Goal: Task Accomplishment & Management: Complete application form

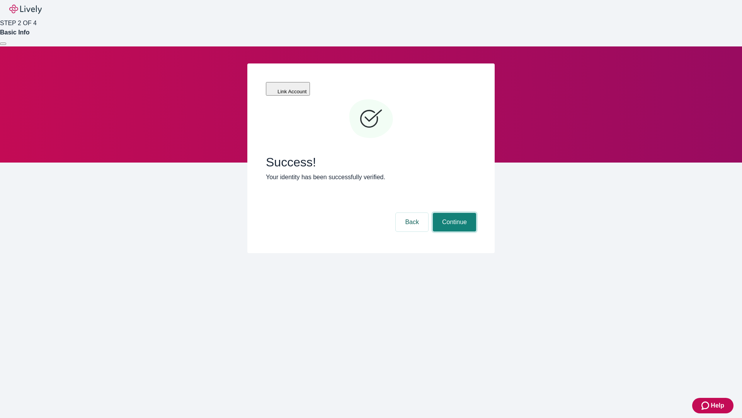
click at [454, 213] on button "Continue" at bounding box center [454, 222] width 43 height 19
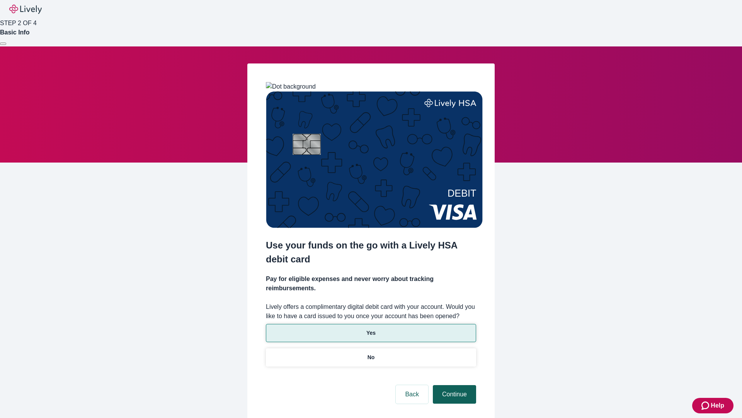
click at [371, 329] on p "Yes" at bounding box center [371, 333] width 9 height 8
click at [454, 385] on button "Continue" at bounding box center [454, 394] width 43 height 19
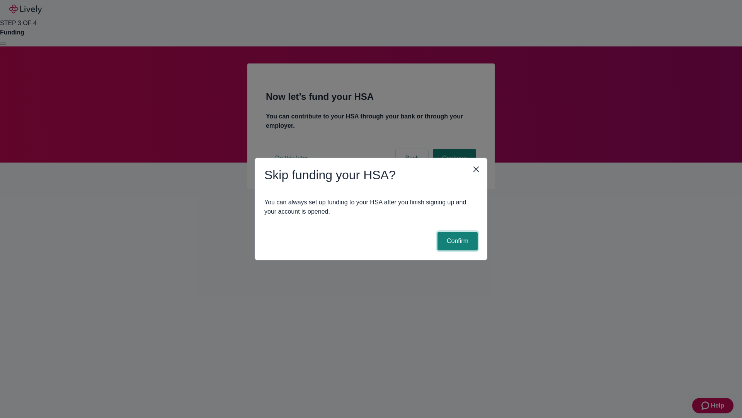
click at [457, 241] on button "Confirm" at bounding box center [458, 241] width 40 height 19
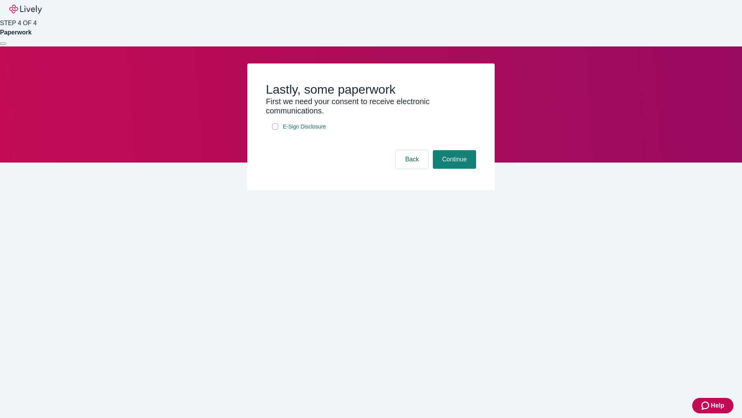
click at [275, 130] on input "E-Sign Disclosure" at bounding box center [275, 126] width 6 height 6
checkbox input "true"
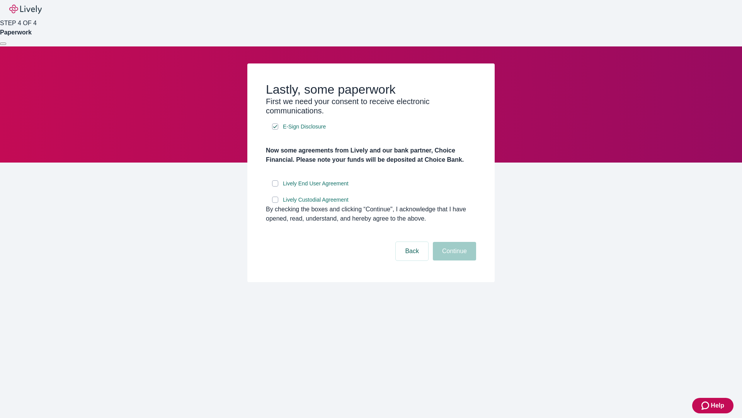
click at [275, 186] on input "Lively End User Agreement" at bounding box center [275, 183] width 6 height 6
checkbox input "true"
click at [275, 203] on input "Lively Custodial Agreement" at bounding box center [275, 199] width 6 height 6
checkbox input "true"
click at [454, 260] on button "Continue" at bounding box center [454, 251] width 43 height 19
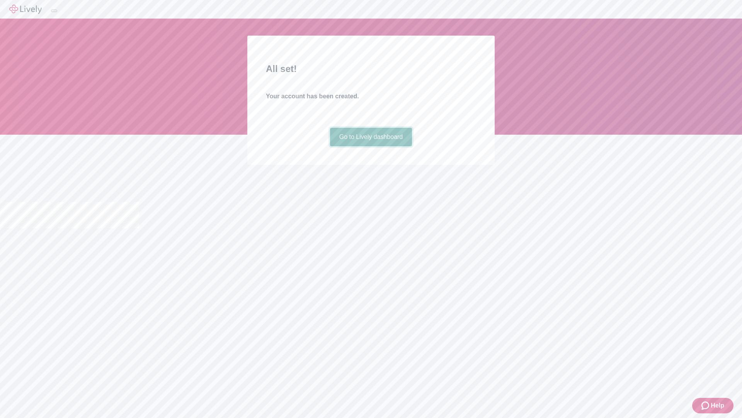
click at [371, 146] on link "Go to Lively dashboard" at bounding box center [371, 137] width 82 height 19
